Goal: Task Accomplishment & Management: Complete application form

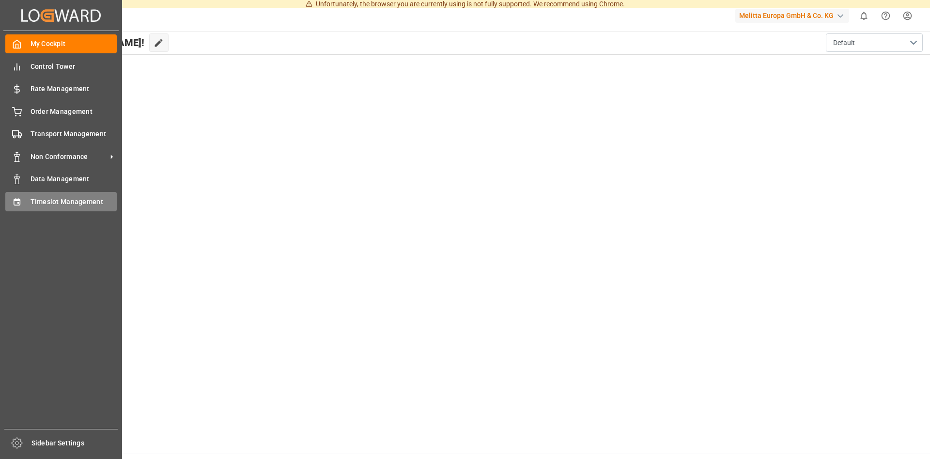
click at [28, 204] on div "Timeslot Management Timeslot Management" at bounding box center [60, 201] width 111 height 19
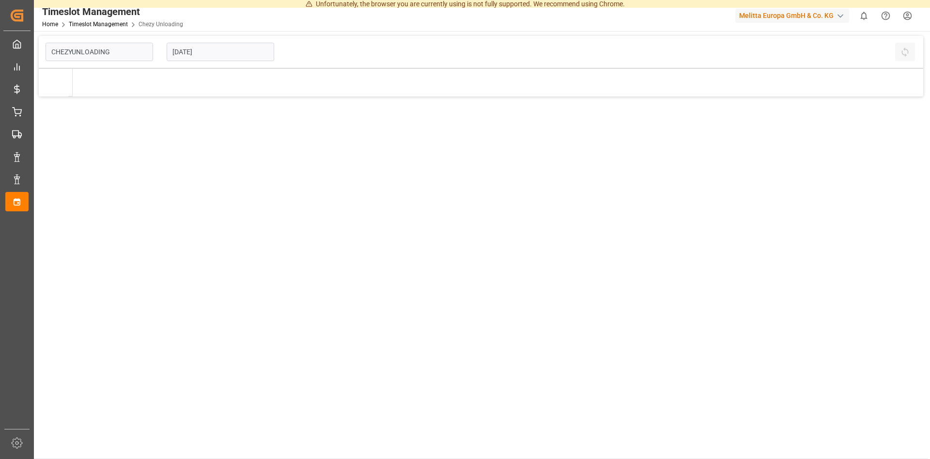
type input "Chezy Unloading"
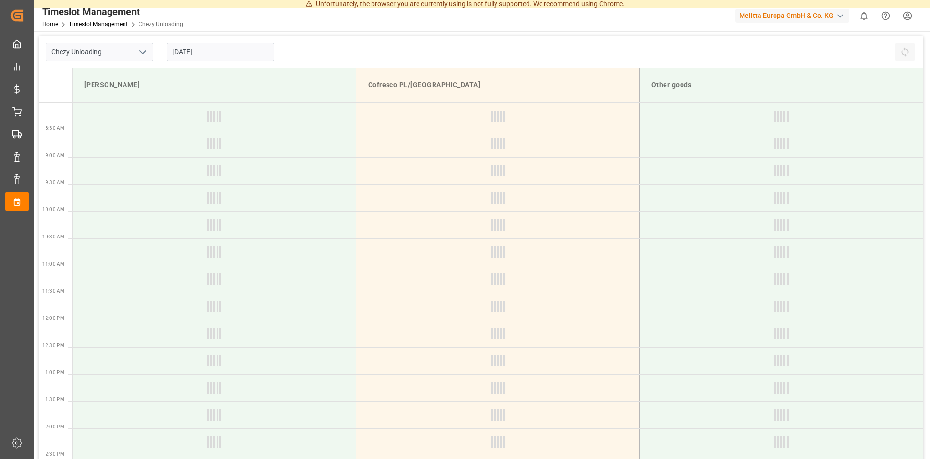
click at [216, 53] on input "[DATE]" at bounding box center [221, 52] width 108 height 18
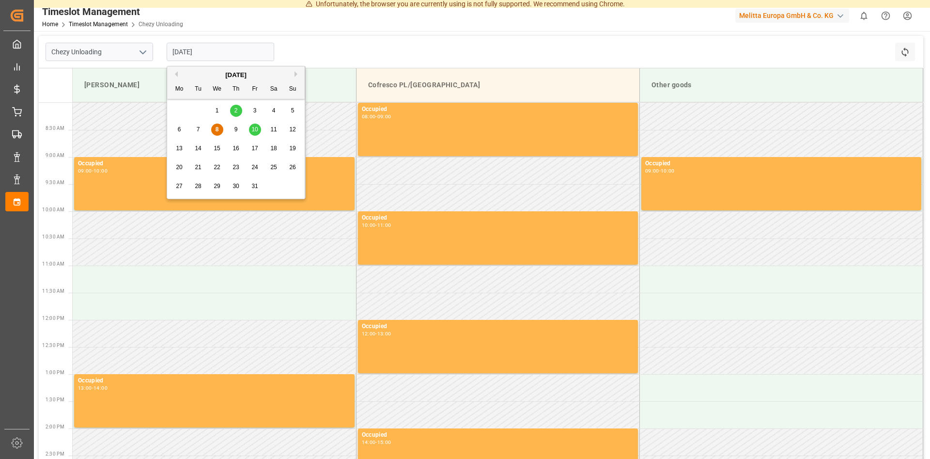
click at [253, 127] on span "10" at bounding box center [254, 129] width 6 height 7
type input "[DATE]"
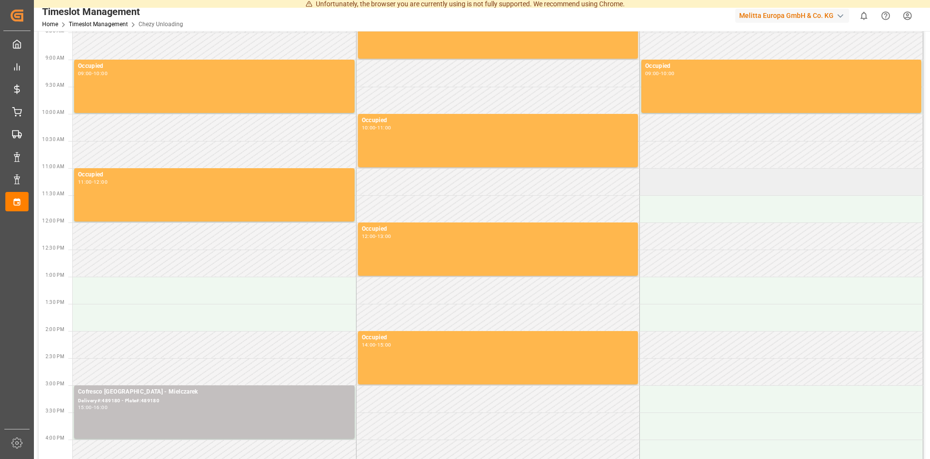
scroll to position [99, 0]
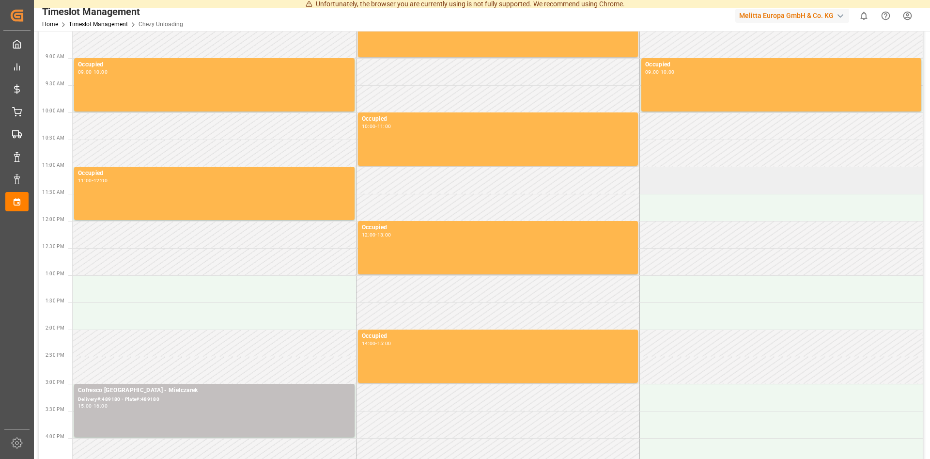
click at [679, 186] on td at bounding box center [780, 180] width 283 height 27
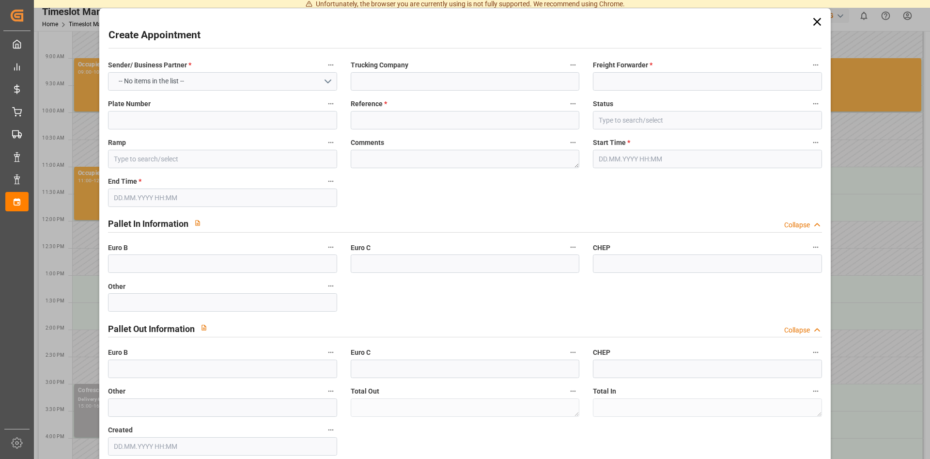
type input "Other goods"
type input "0"
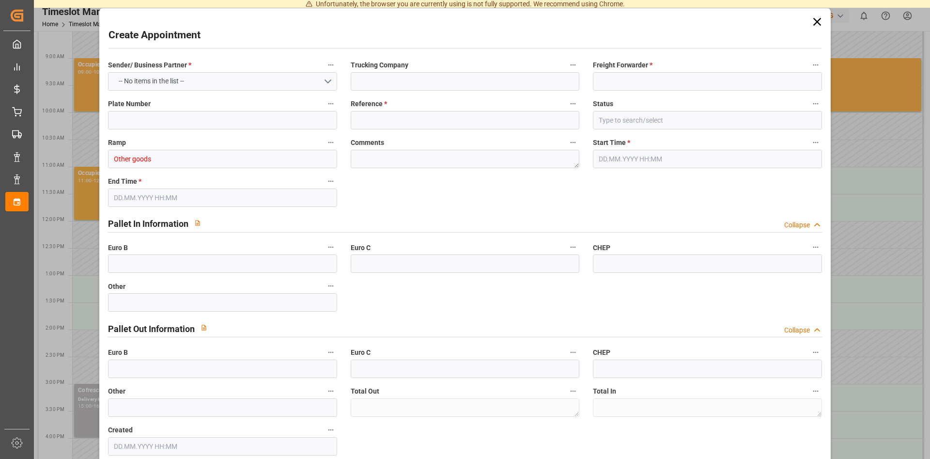
type input "0"
type input "[DATE] 11:00"
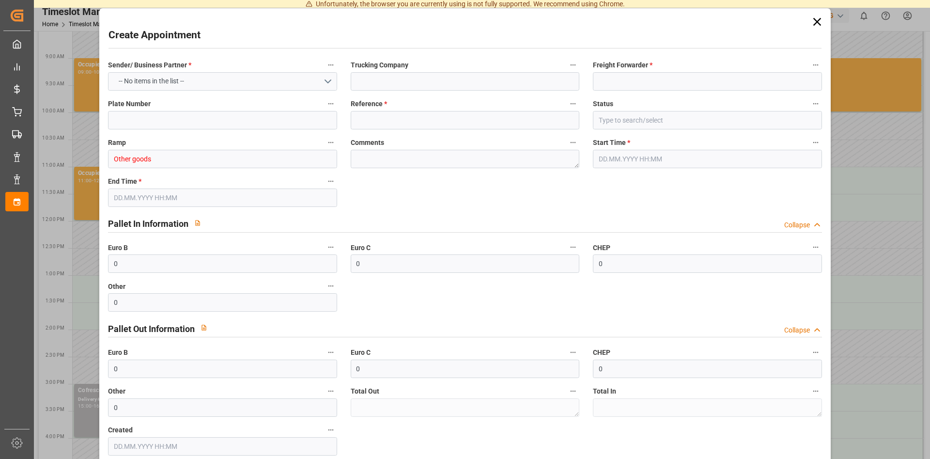
type input "[DATE] 12:00"
click at [159, 119] on input at bounding box center [222, 120] width 229 height 18
click at [131, 126] on input "490" at bounding box center [222, 120] width 229 height 18
drag, startPoint x: 111, startPoint y: 119, endPoint x: 93, endPoint y: 119, distance: 18.4
click at [108, 119] on input "490181" at bounding box center [222, 120] width 229 height 18
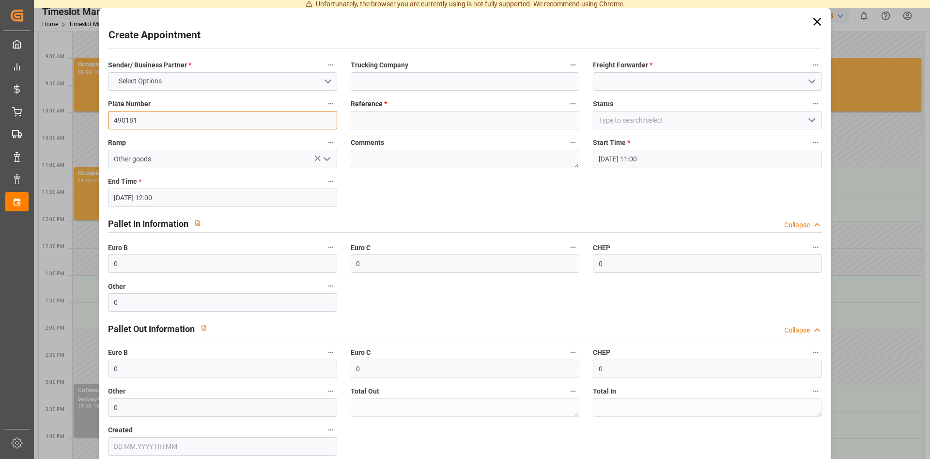
type input "490181"
click at [617, 85] on input at bounding box center [707, 81] width 229 height 18
type input ","
type input "Mielczarek"
drag, startPoint x: 773, startPoint y: 83, endPoint x: 540, endPoint y: 81, distance: 233.5
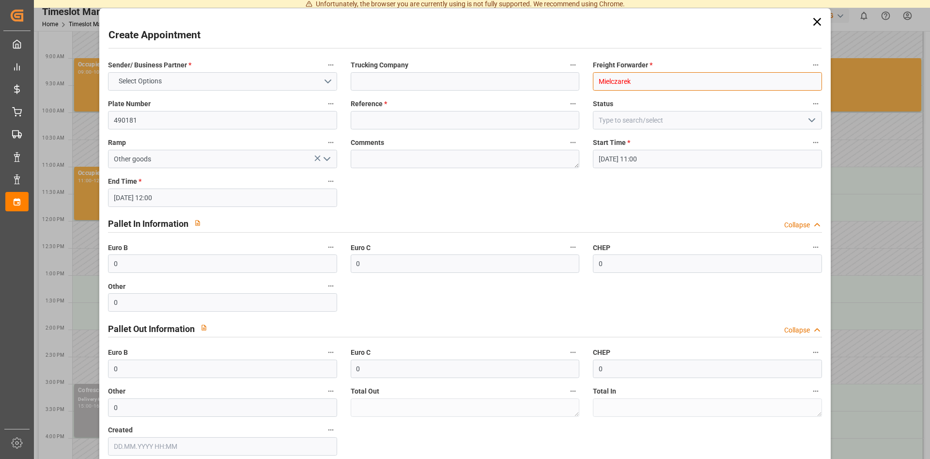
click at [593, 81] on input "Mielczarek" at bounding box center [707, 81] width 229 height 18
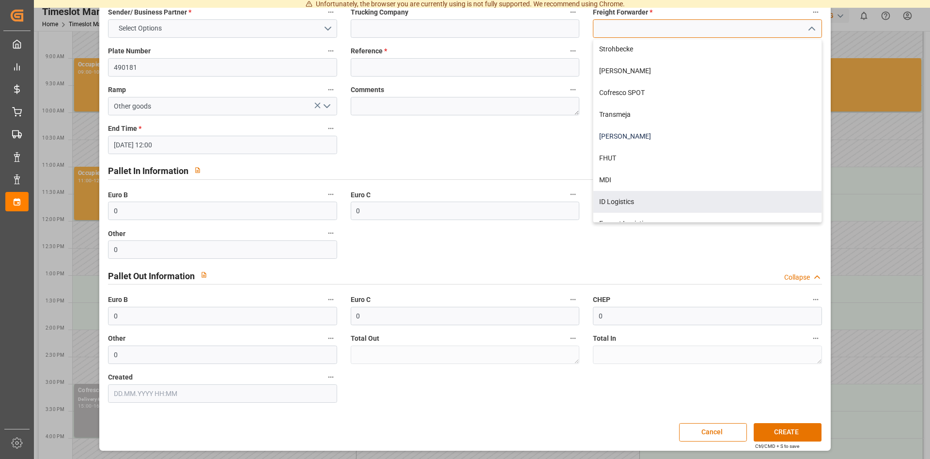
scroll to position [269, 0]
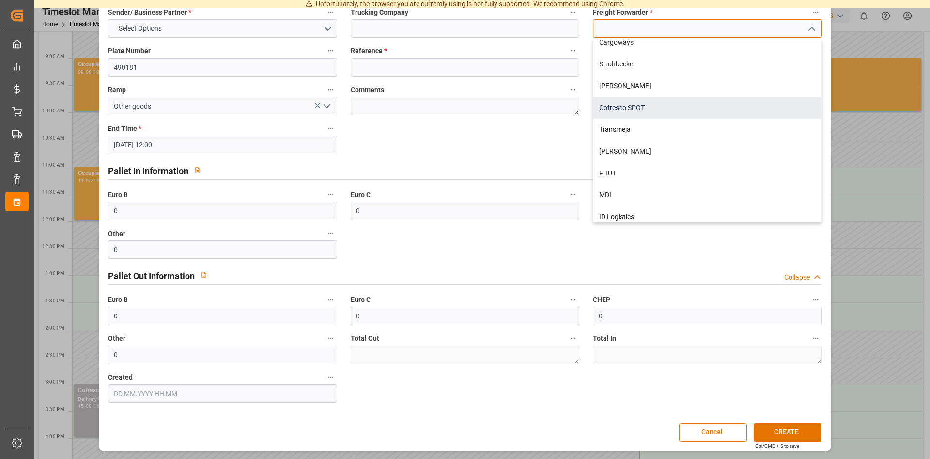
click at [626, 103] on div "Cofresco SPOT" at bounding box center [707, 108] width 228 height 22
type input "Cofresco SPOT"
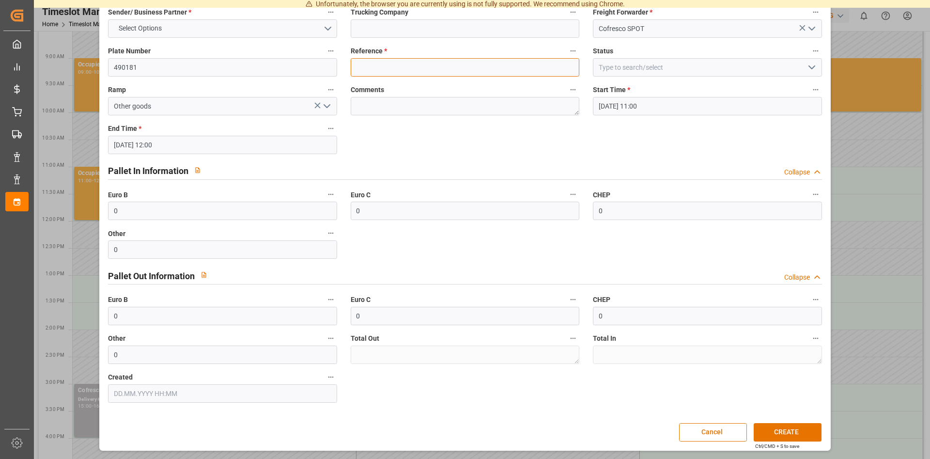
click at [372, 66] on input at bounding box center [465, 67] width 229 height 18
type input "490181"
click at [376, 23] on input at bounding box center [465, 28] width 229 height 18
type input "Mielczarek"
click at [163, 29] on span "Select Options" at bounding box center [140, 28] width 53 height 10
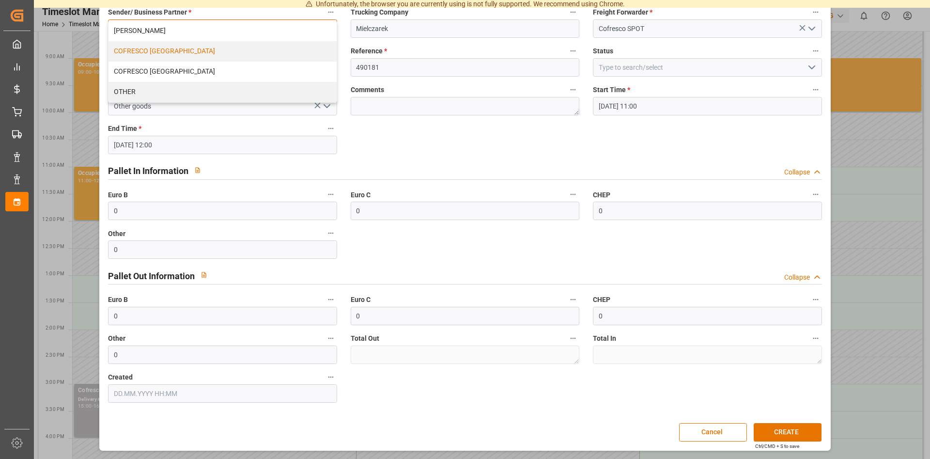
click at [209, 55] on div "COFRESCO [GEOGRAPHIC_DATA]" at bounding box center [223, 51] width 228 height 20
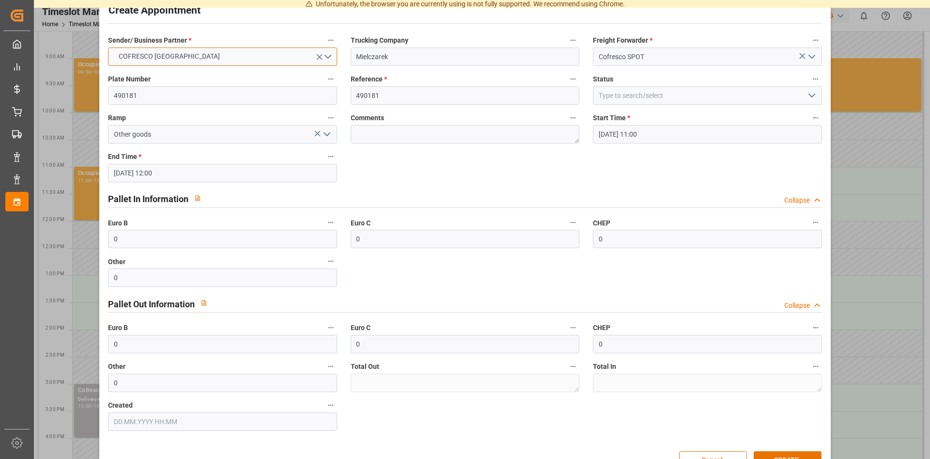
scroll to position [3, 0]
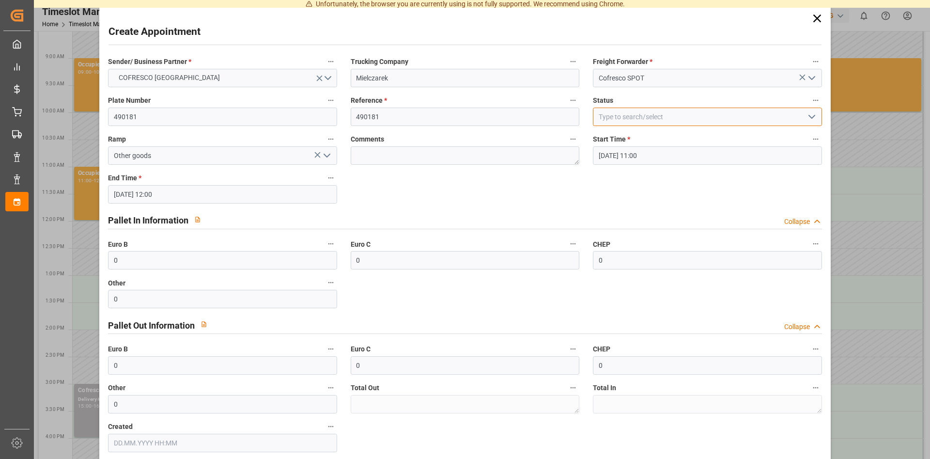
click at [666, 116] on input at bounding box center [707, 117] width 229 height 18
click at [807, 119] on icon "open menu" at bounding box center [812, 117] width 12 height 12
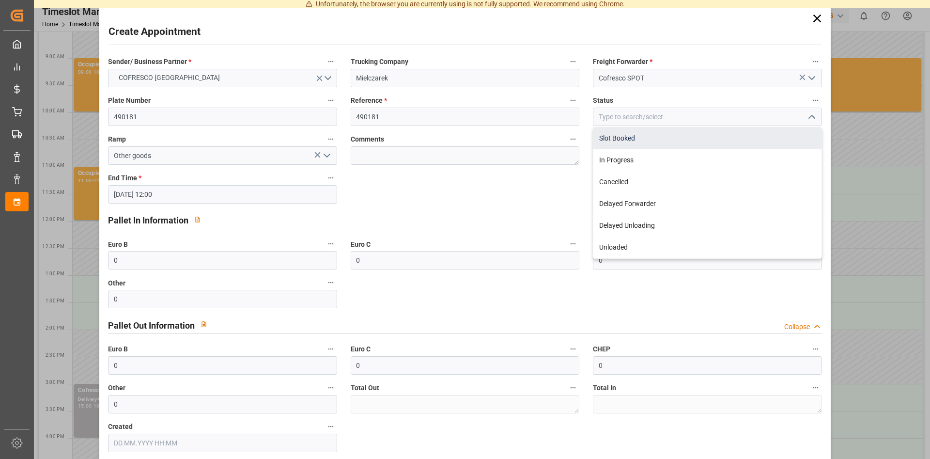
click at [747, 132] on div "Slot Booked" at bounding box center [707, 138] width 228 height 22
type input "Slot Booked"
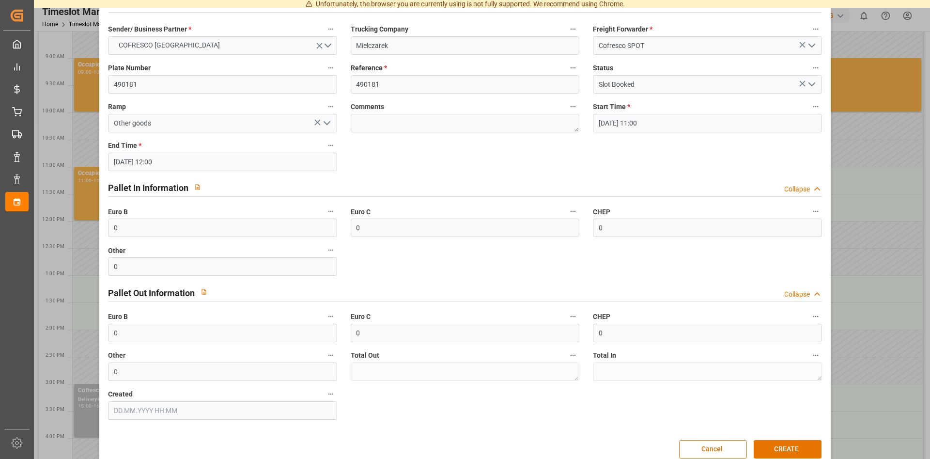
scroll to position [53, 0]
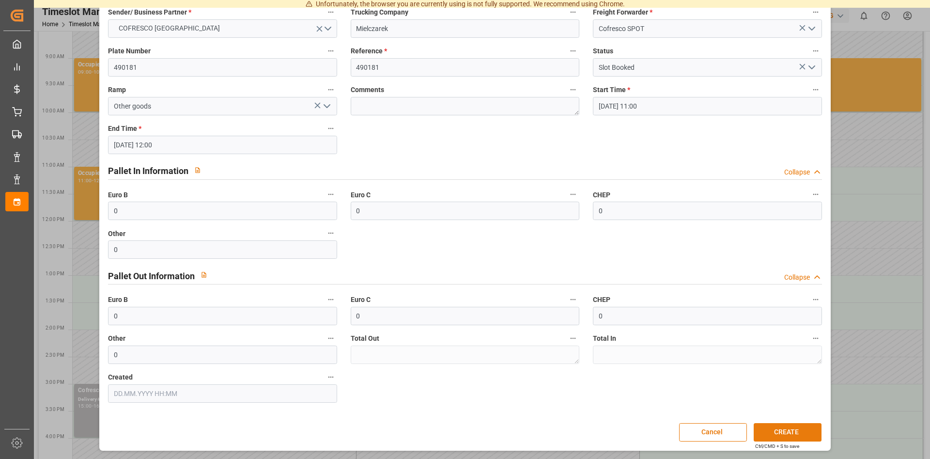
click at [778, 431] on button "CREATE" at bounding box center [788, 432] width 68 height 18
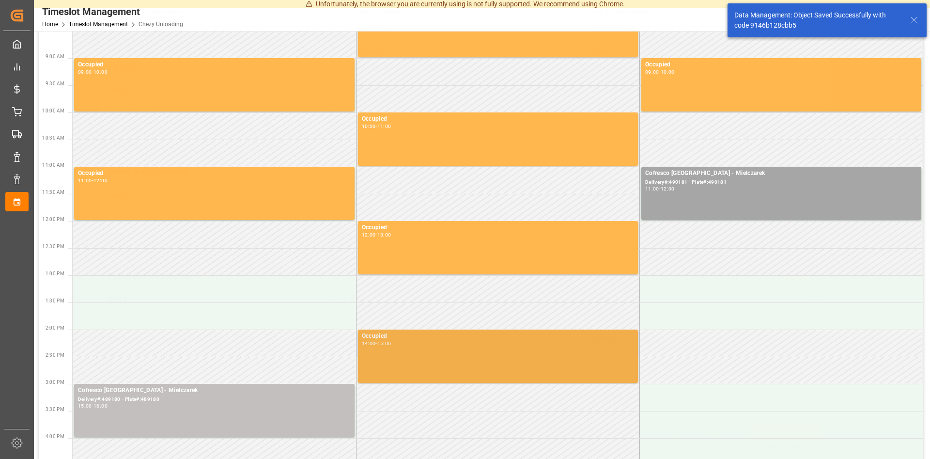
scroll to position [99, 0]
